Goal: Task Accomplishment & Management: Use online tool/utility

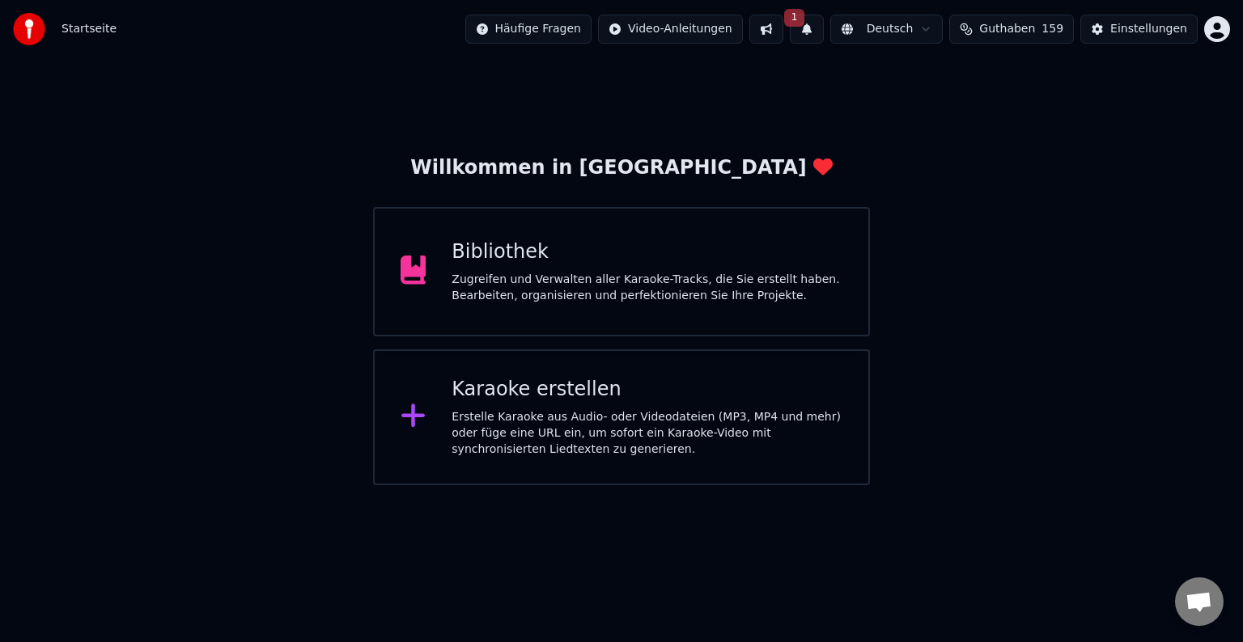
click at [572, 402] on div "Karaoke erstellen Erstelle Karaoke aus Audio- oder Videodateien (MP3, MP4 und m…" at bounding box center [646, 417] width 391 height 81
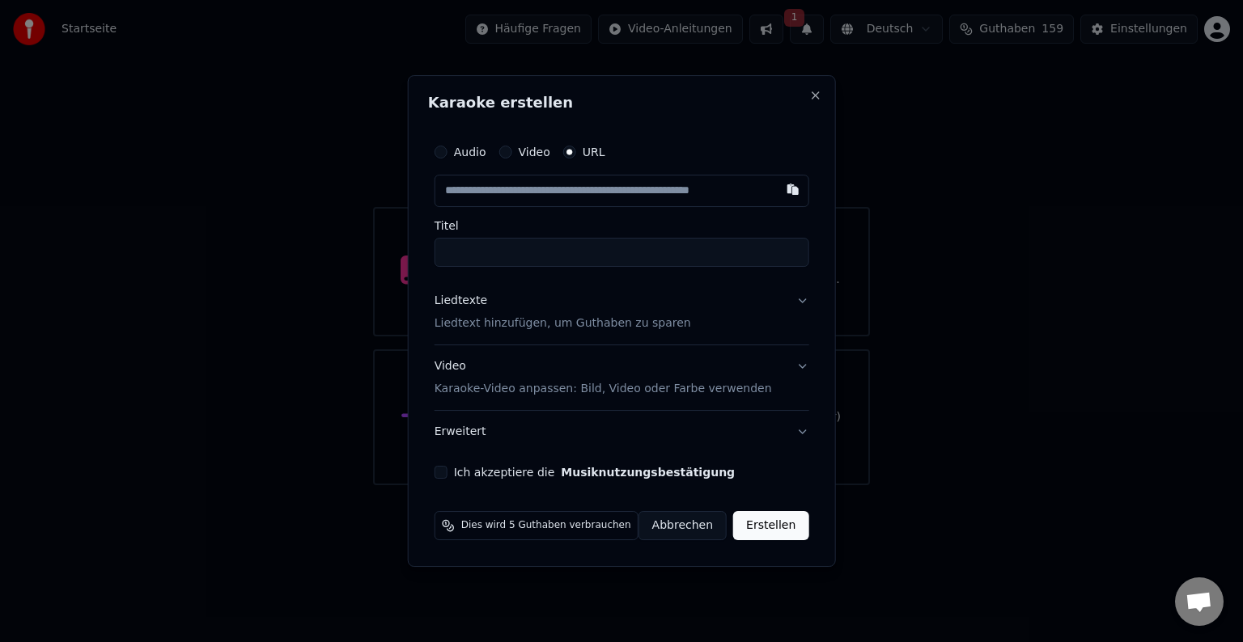
click at [473, 192] on input "text" at bounding box center [621, 191] width 375 height 32
click at [794, 188] on button "button" at bounding box center [792, 189] width 32 height 29
type input "**********"
click at [787, 188] on button at bounding box center [792, 189] width 32 height 29
click at [557, 253] on input "**********" at bounding box center [621, 252] width 375 height 29
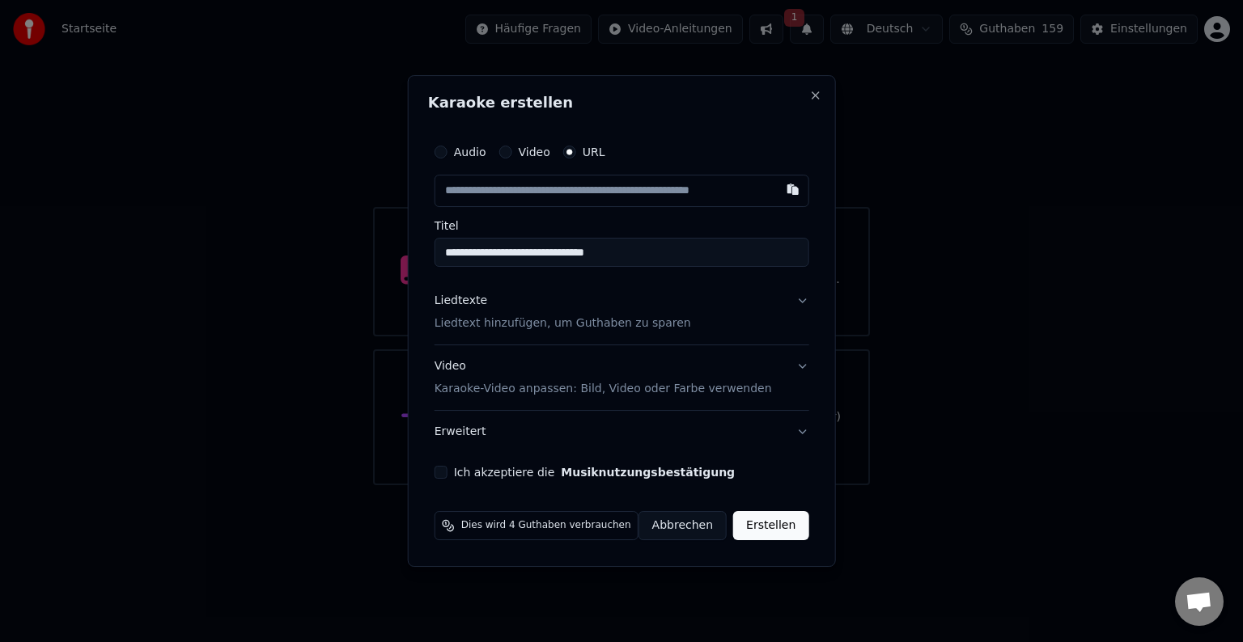
type input "**********"
click at [473, 316] on p "Liedtext hinzufügen, um Guthaben zu sparen" at bounding box center [562, 324] width 256 height 16
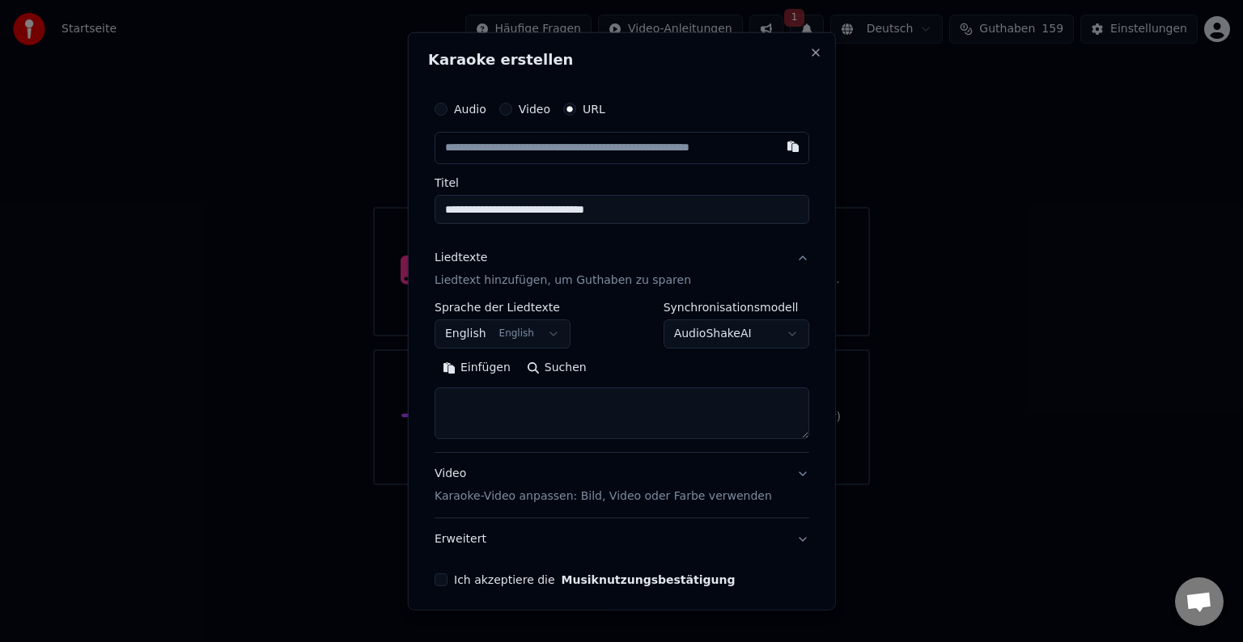
click at [508, 327] on button "English English" at bounding box center [502, 334] width 136 height 29
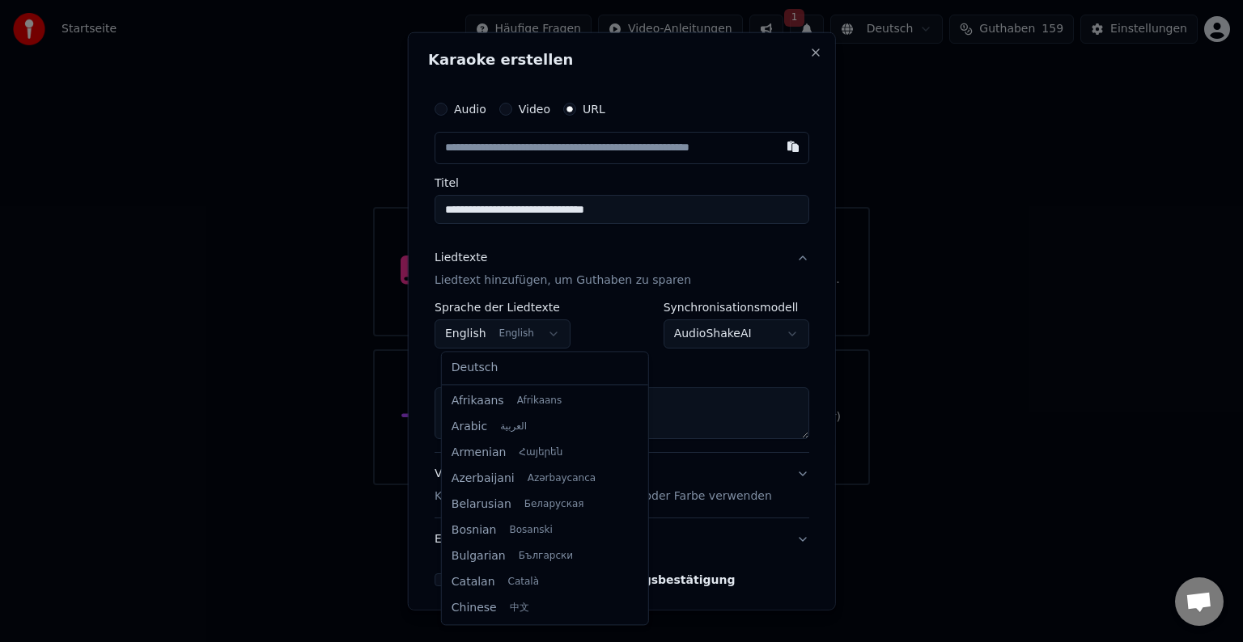
scroll to position [129, 0]
select select "**"
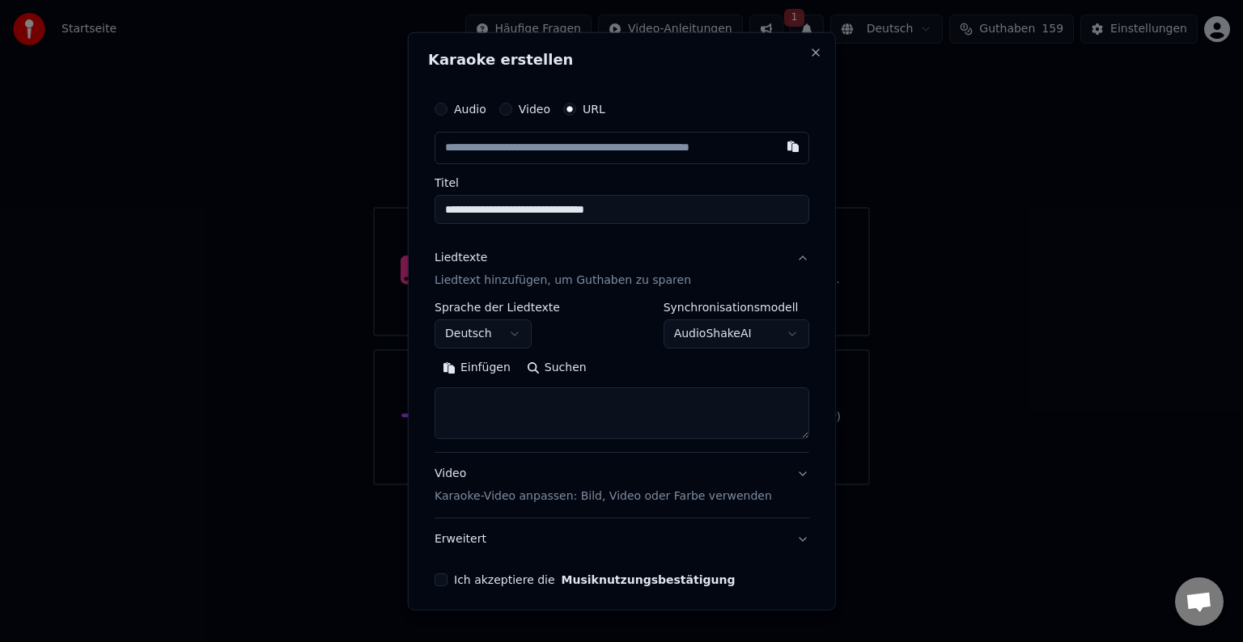
click at [479, 370] on button "Einfügen" at bounding box center [476, 368] width 84 height 26
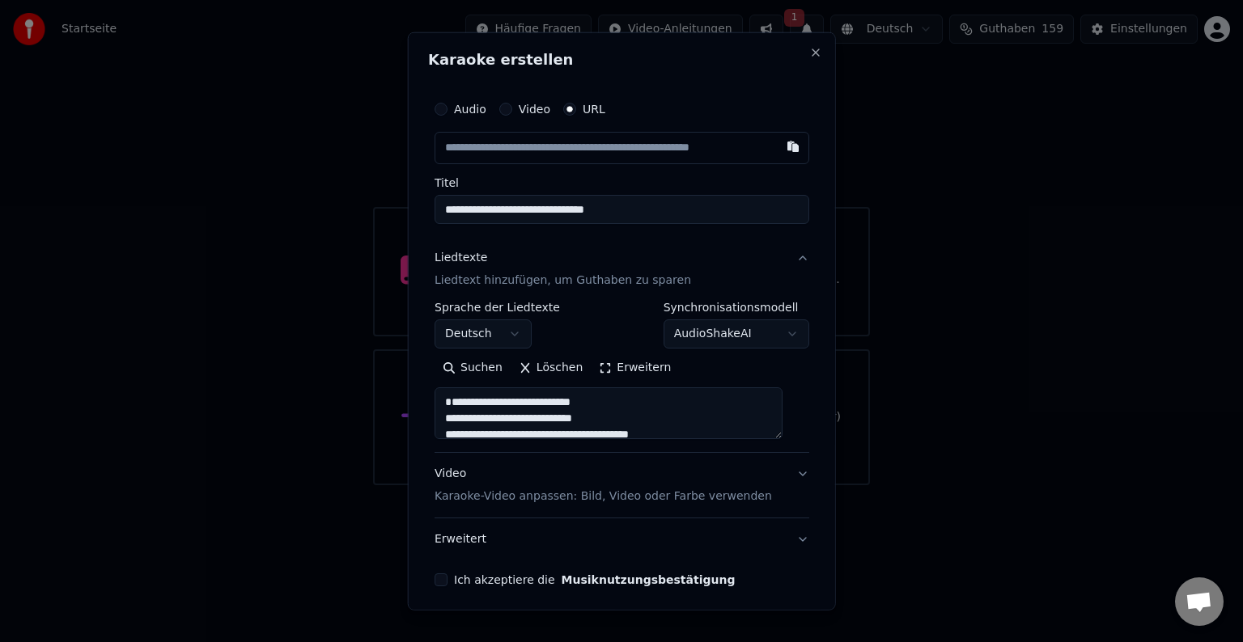
click at [531, 494] on p "Karaoke-Video anpassen: Bild, Video oder Farbe verwenden" at bounding box center [602, 497] width 337 height 16
type textarea "**********"
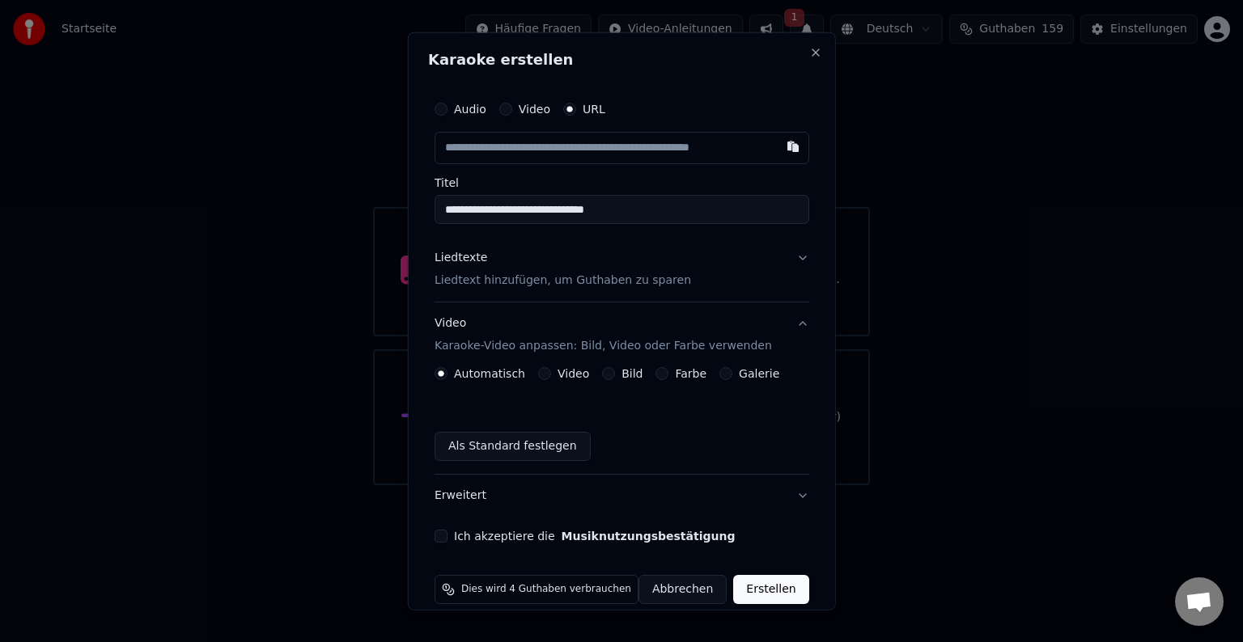
click at [445, 540] on button "Ich akzeptiere die Musiknutzungsbestätigung" at bounding box center [440, 536] width 13 height 13
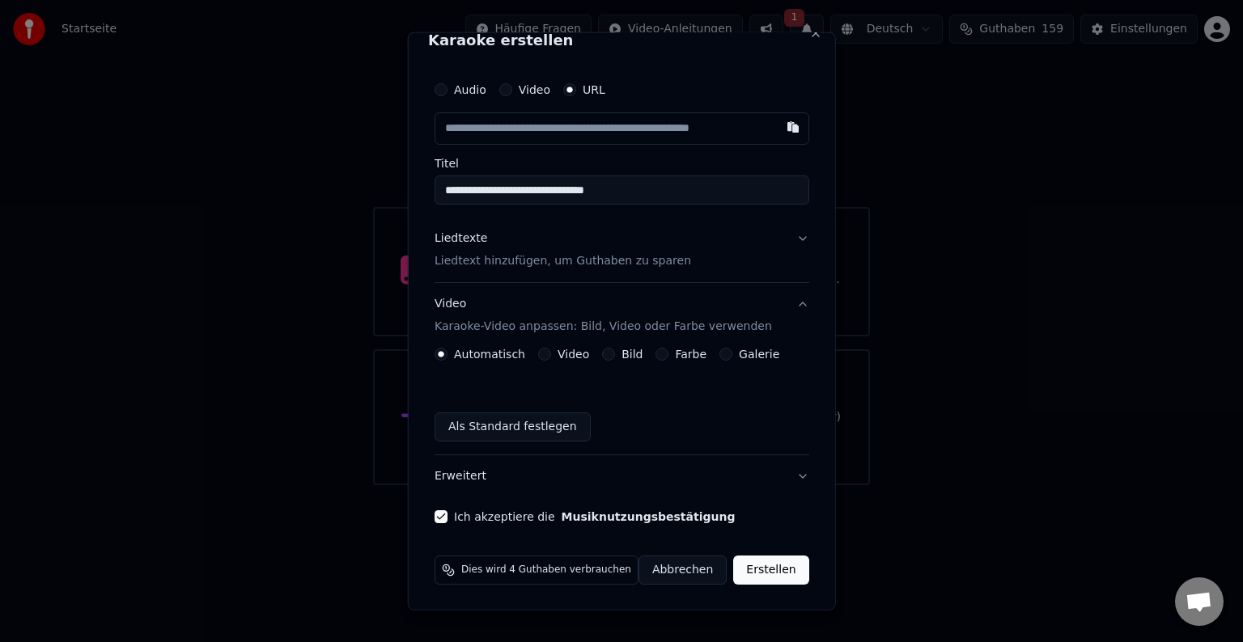
click at [626, 352] on label "Bild" at bounding box center [631, 354] width 21 height 11
click at [615, 352] on button "Bild" at bounding box center [608, 354] width 13 height 13
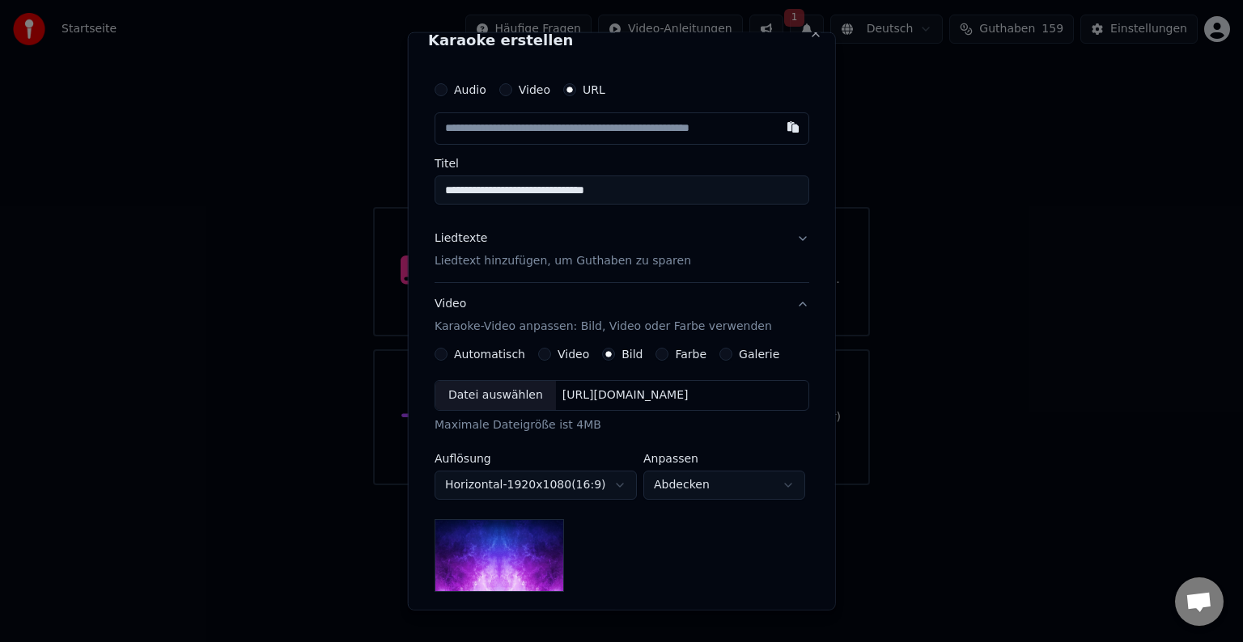
click at [739, 349] on label "Galerie" at bounding box center [759, 354] width 40 height 11
click at [719, 349] on button "Galerie" at bounding box center [725, 354] width 13 height 13
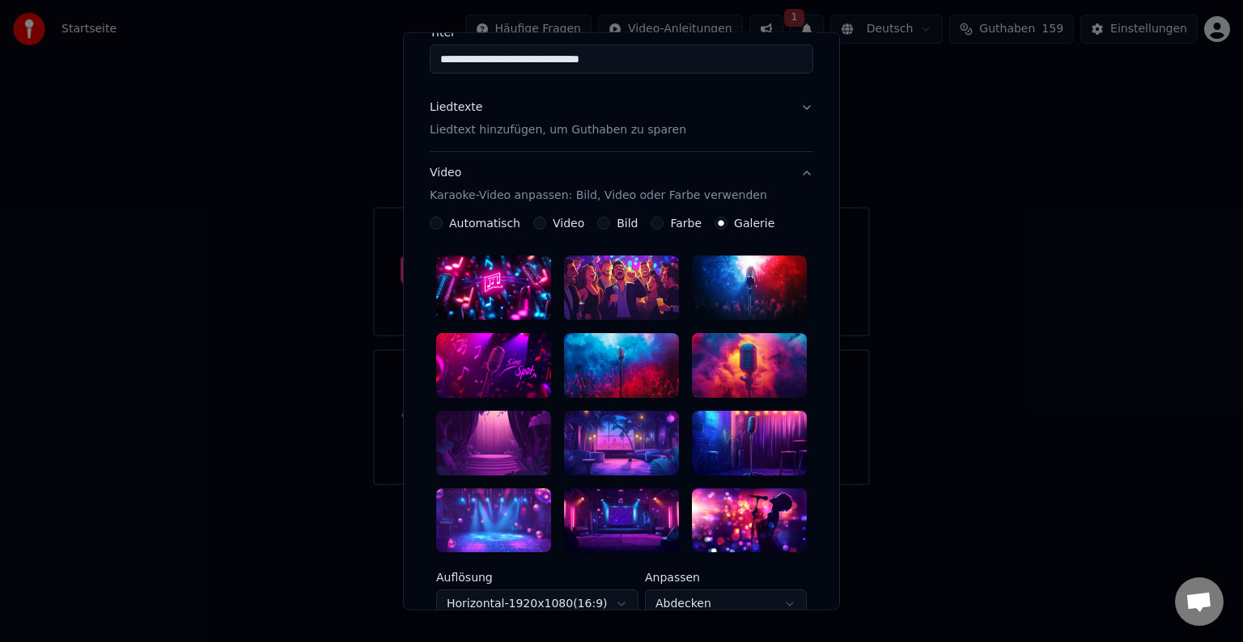
scroll to position [181, 0]
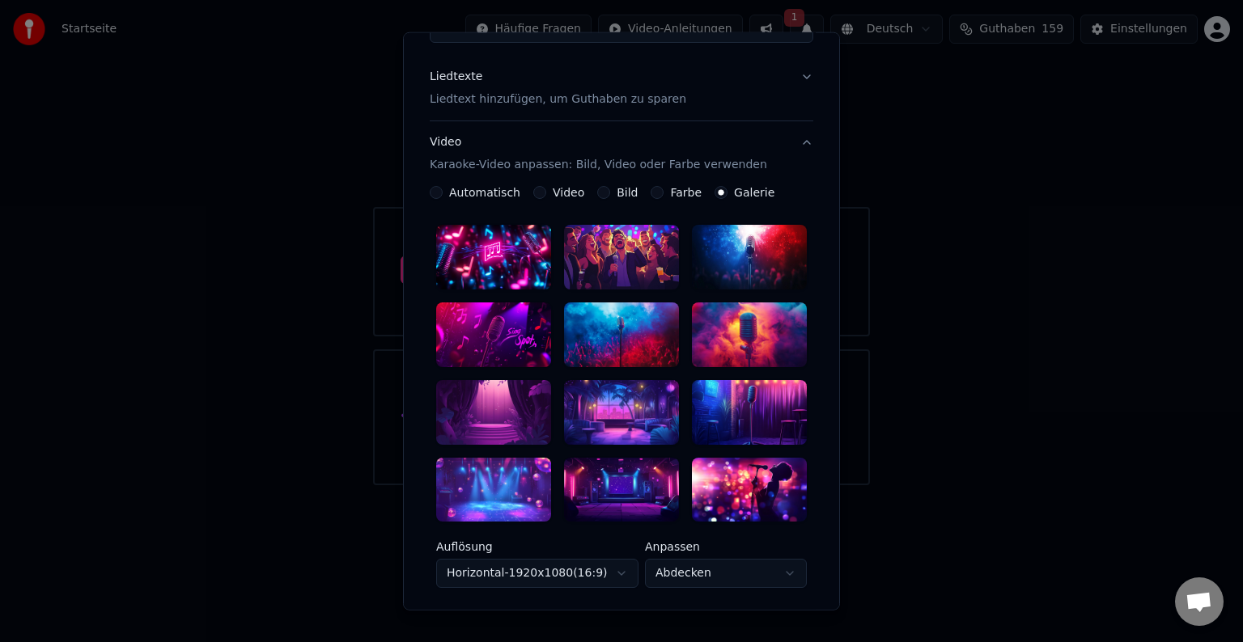
click at [624, 263] on div at bounding box center [621, 257] width 115 height 65
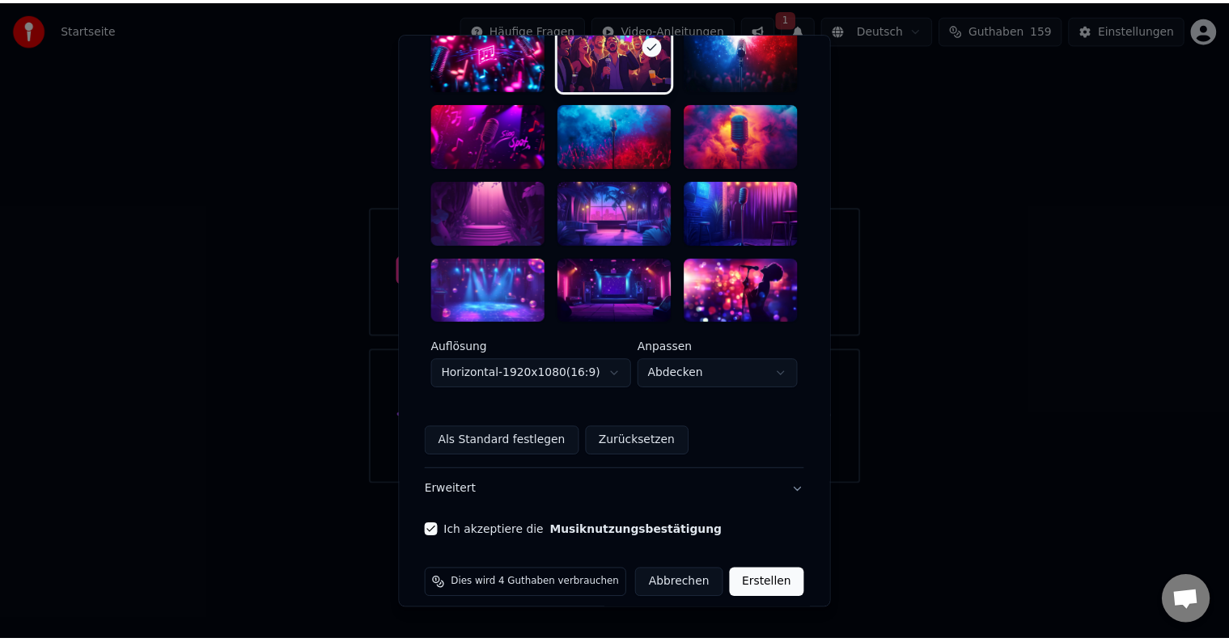
scroll to position [396, 0]
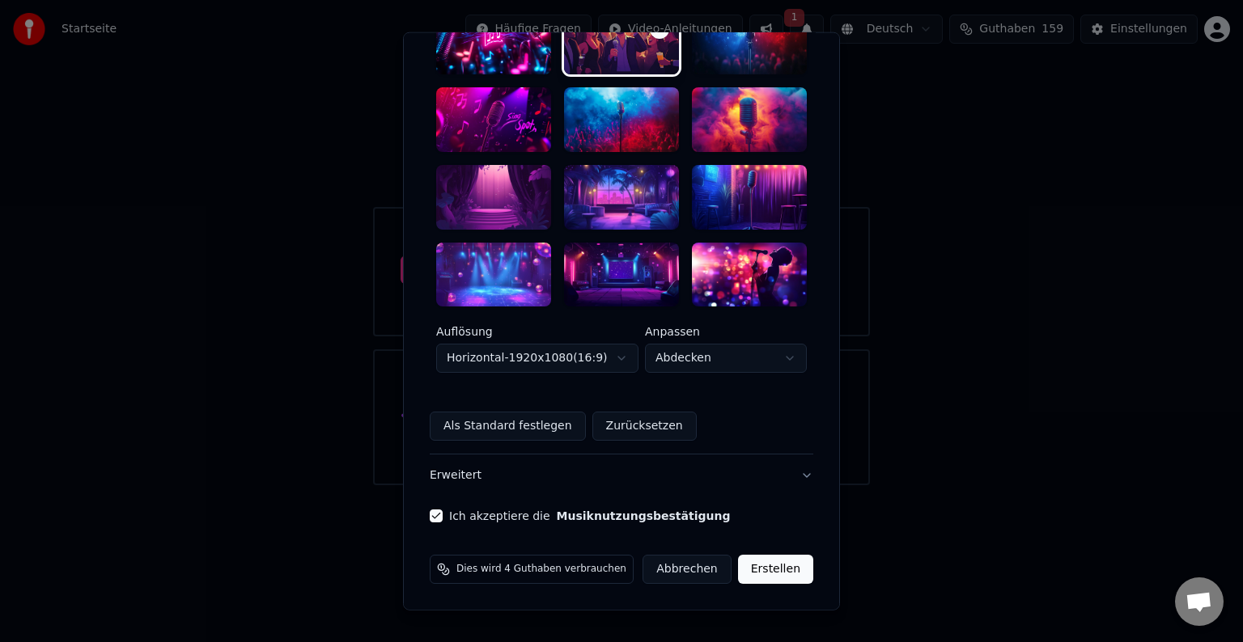
click at [760, 566] on button "Erstellen" at bounding box center [775, 569] width 75 height 29
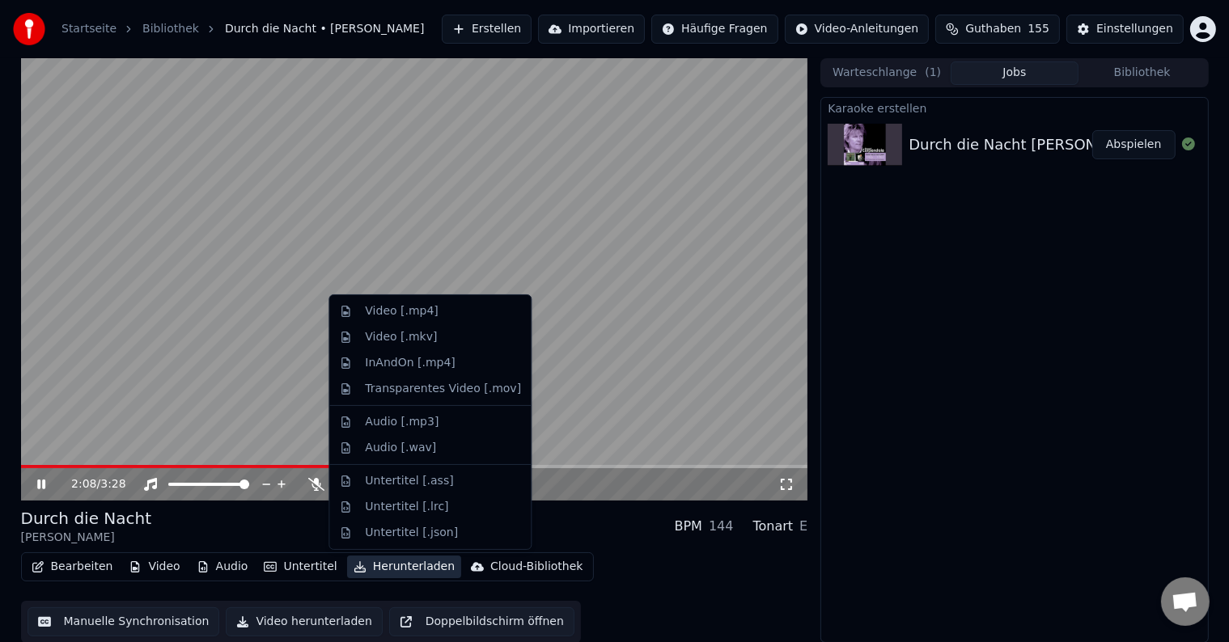
click at [417, 565] on button "Herunterladen" at bounding box center [404, 567] width 114 height 23
click at [398, 321] on div "Video [.mp4]" at bounding box center [429, 312] width 195 height 26
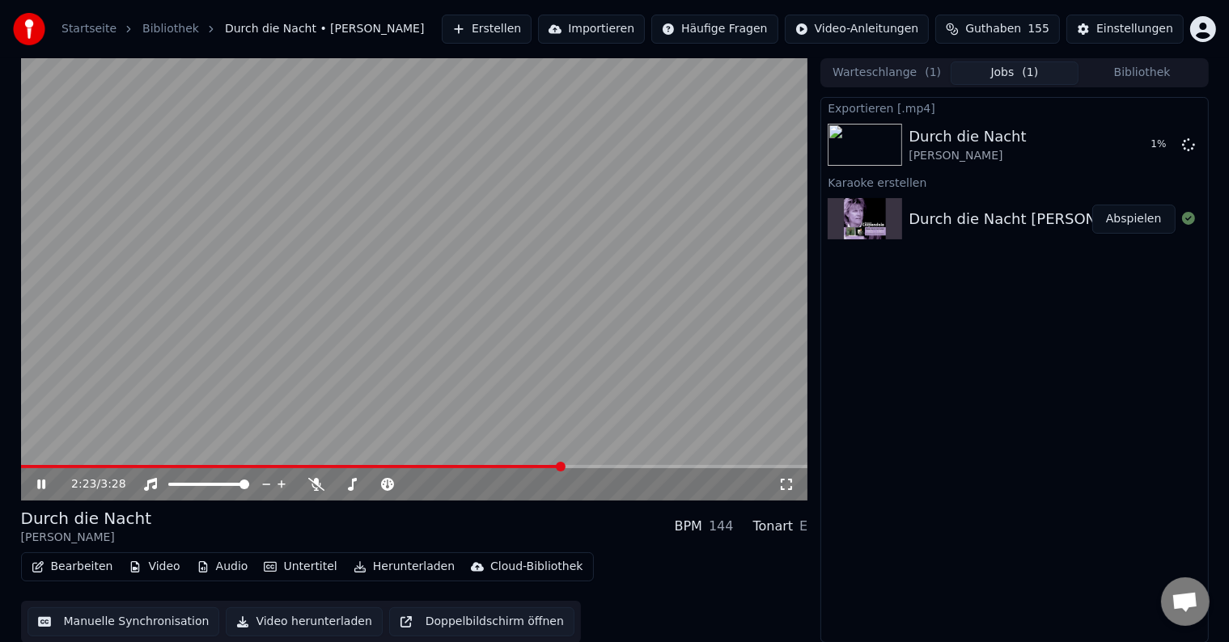
click at [23, 463] on video at bounding box center [414, 279] width 787 height 443
click at [42, 487] on icon at bounding box center [41, 484] width 10 height 11
click at [21, 462] on span at bounding box center [26, 467] width 10 height 10
